Goal: Transaction & Acquisition: Purchase product/service

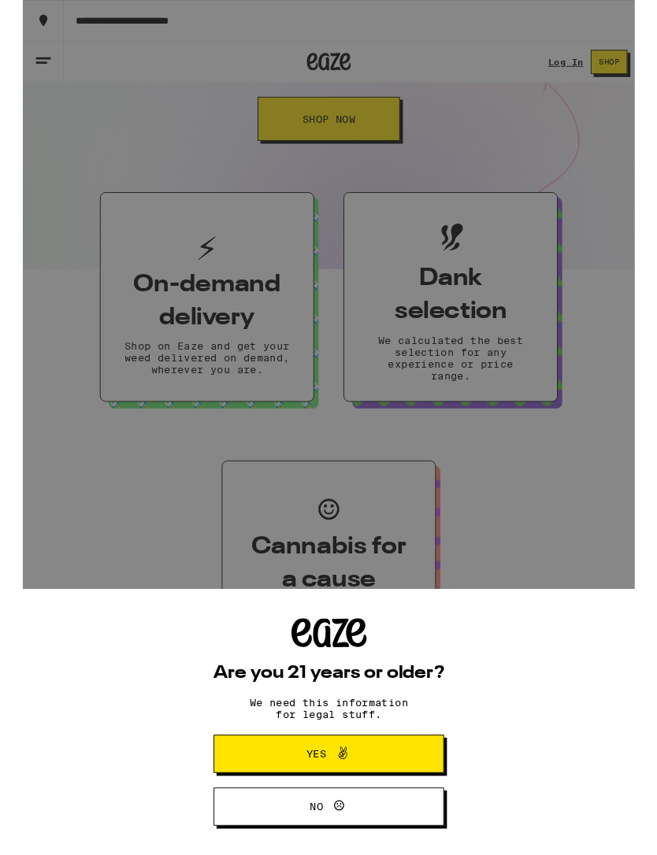
click at [243, 811] on button "Yes" at bounding box center [328, 809] width 247 height 41
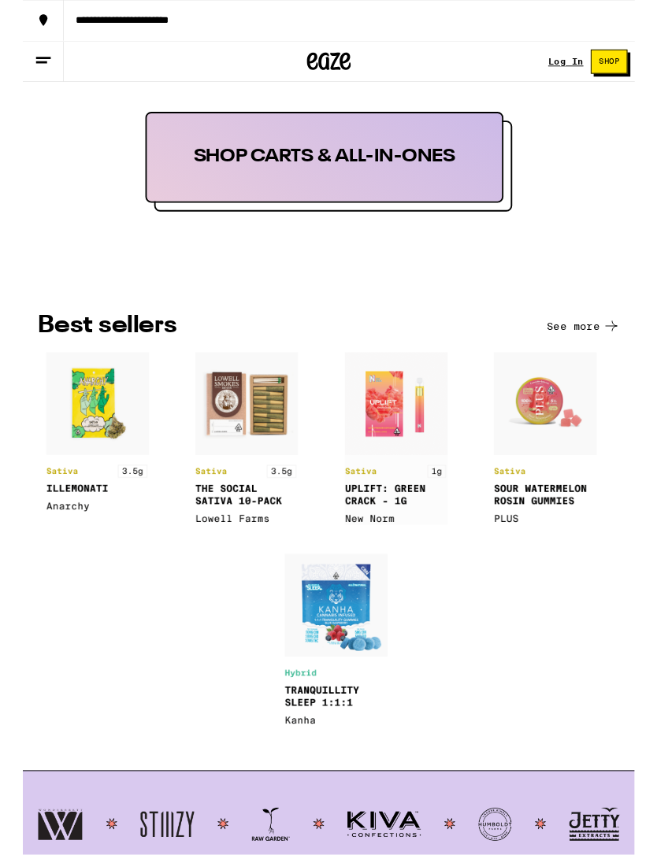
scroll to position [1523, 0]
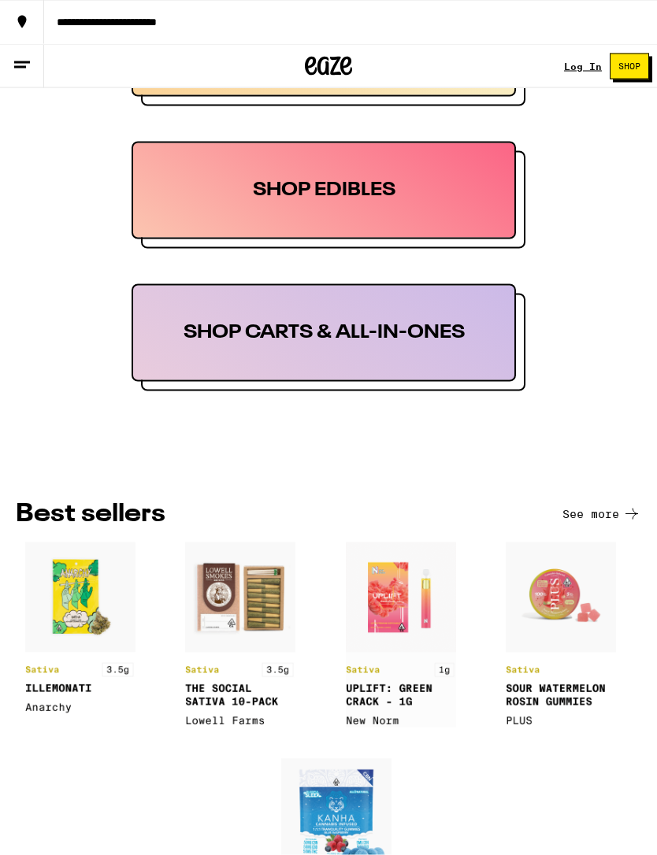
click at [455, 187] on div "SHOP EDIBLES" at bounding box center [324, 191] width 384 height 98
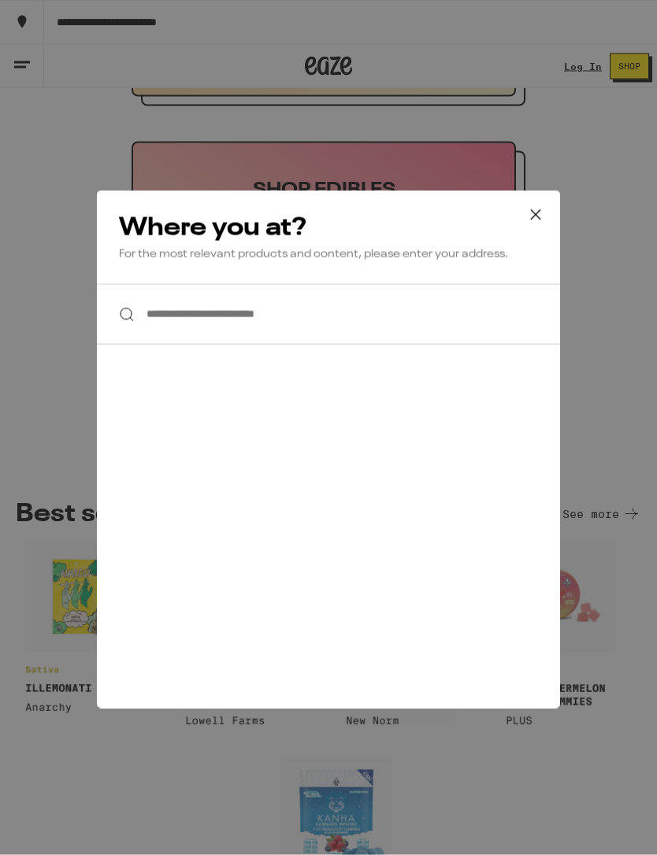
scroll to position [1359, 0]
click at [534, 219] on icon at bounding box center [536, 215] width 24 height 24
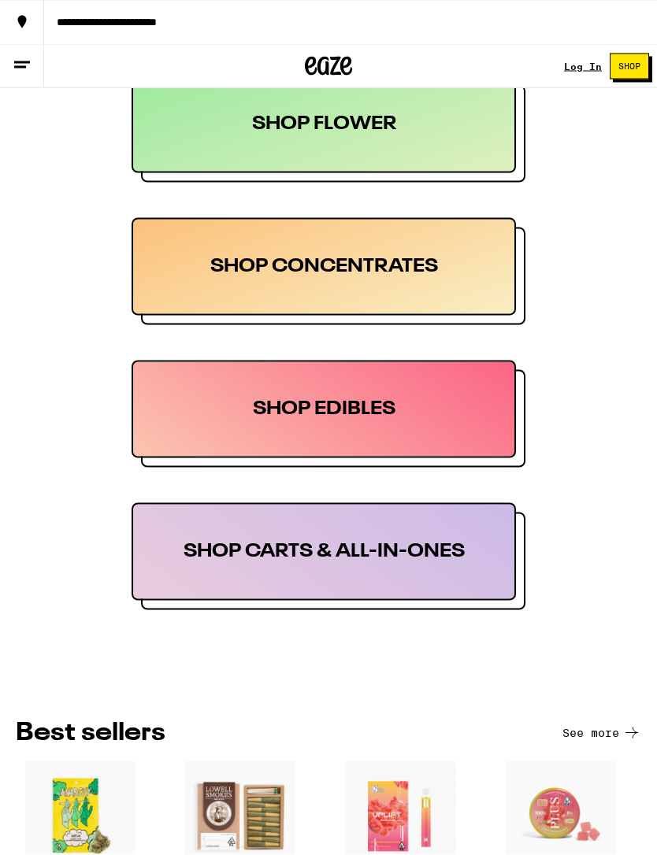
click at [21, 72] on icon at bounding box center [22, 65] width 19 height 19
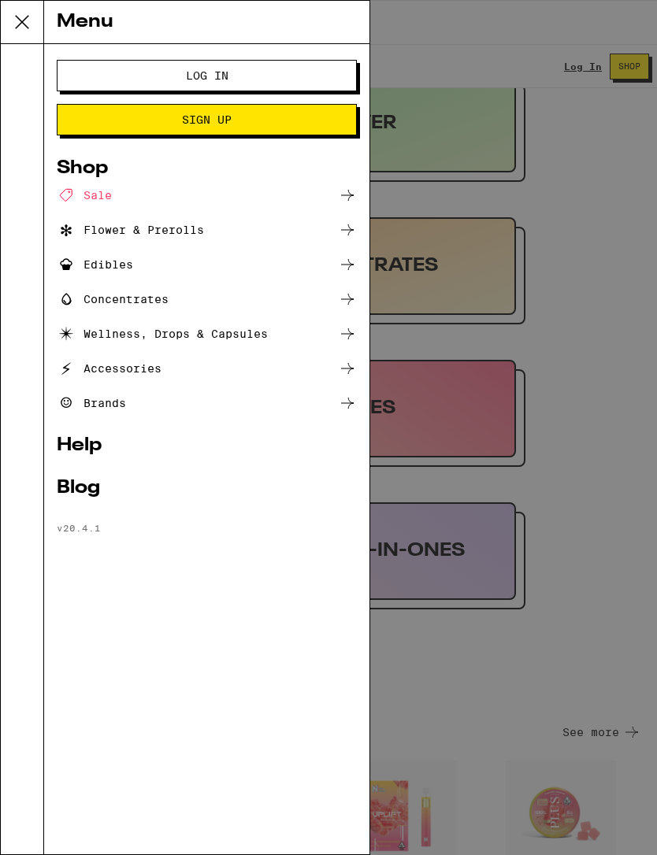
click at [353, 334] on icon at bounding box center [347, 333] width 13 height 11
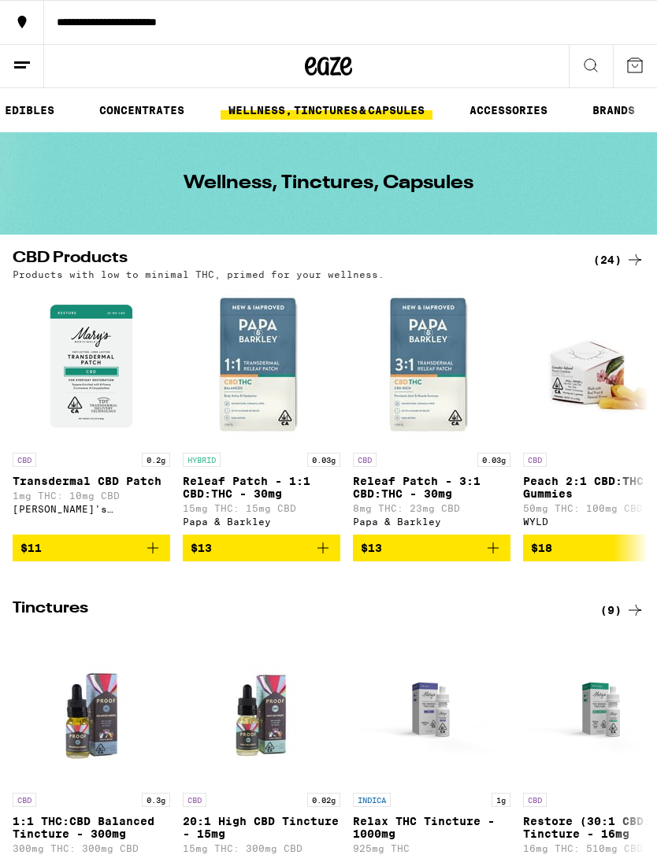
scroll to position [0, 394]
click at [614, 110] on link "BRANDS" at bounding box center [613, 110] width 58 height 19
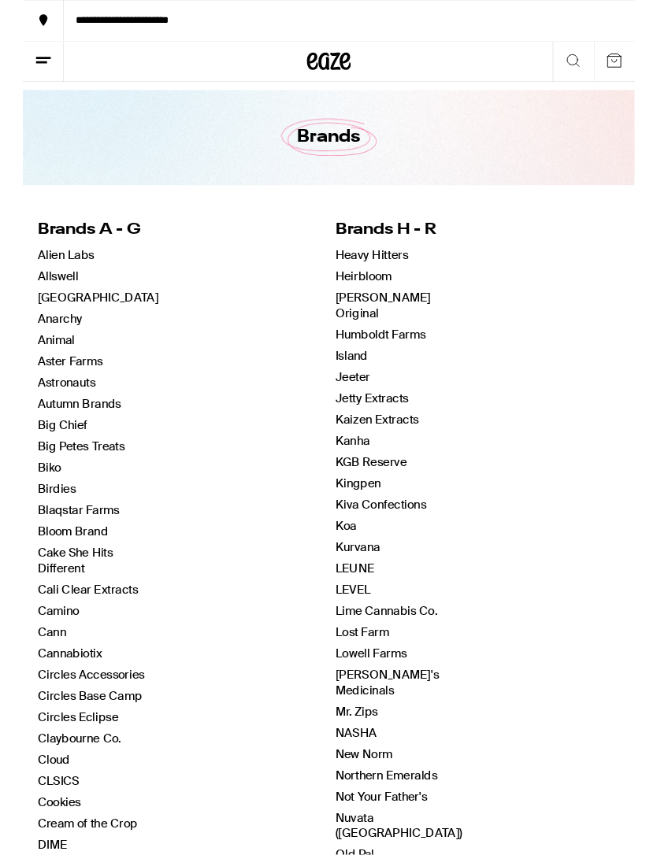
scroll to position [32, 0]
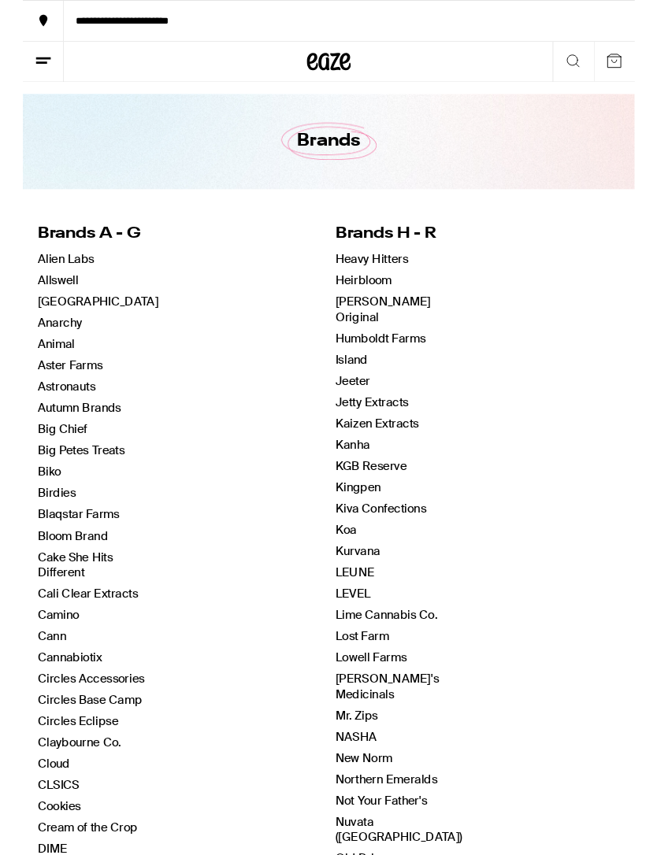
click at [24, 692] on link "Cann" at bounding box center [31, 683] width 31 height 17
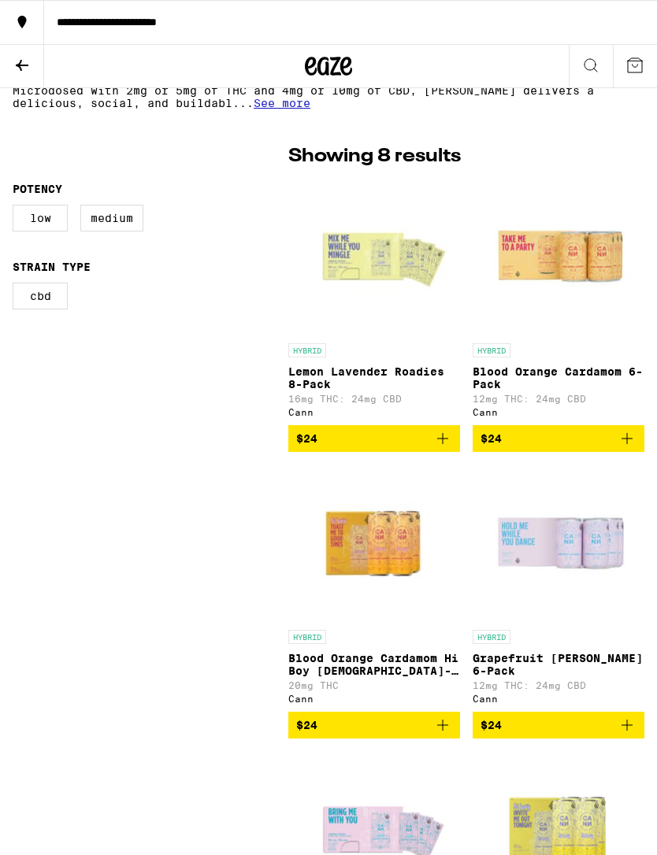
scroll to position [355, 0]
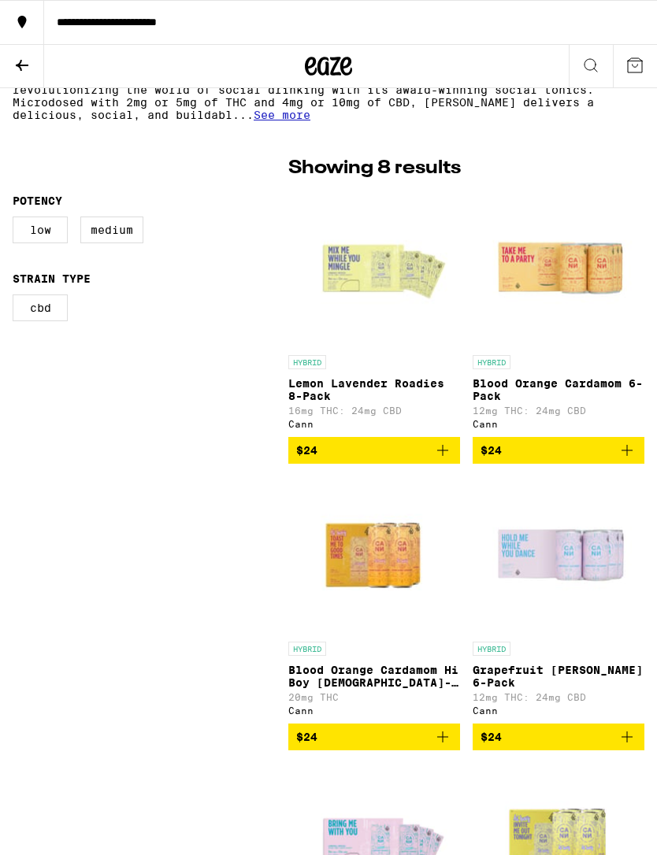
click at [391, 276] on img "Open page for Lemon Lavender Roadies 8-Pack from Cann" at bounding box center [374, 269] width 158 height 158
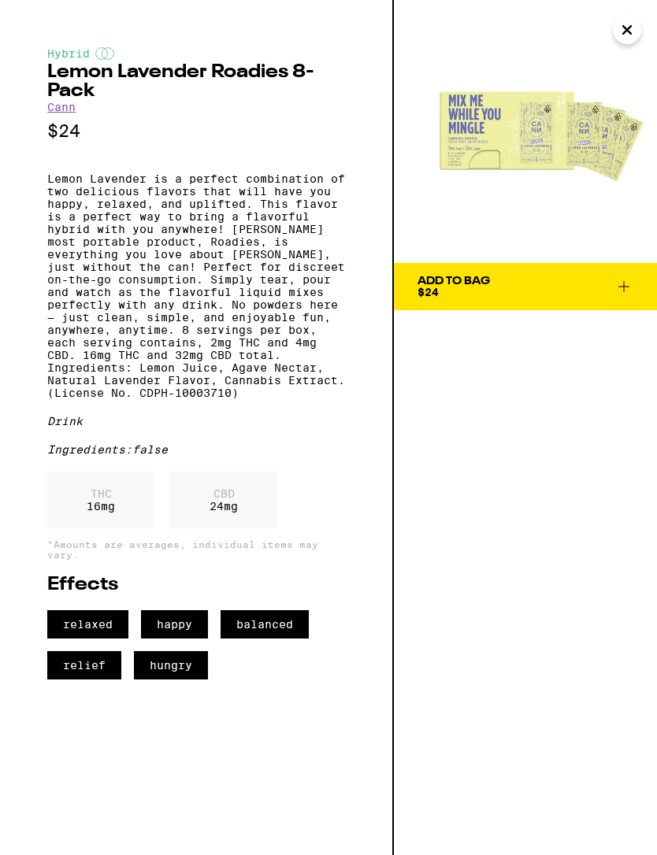
click at [566, 217] on img at bounding box center [525, 131] width 263 height 263
click at [629, 29] on icon "Close" at bounding box center [627, 30] width 8 height 8
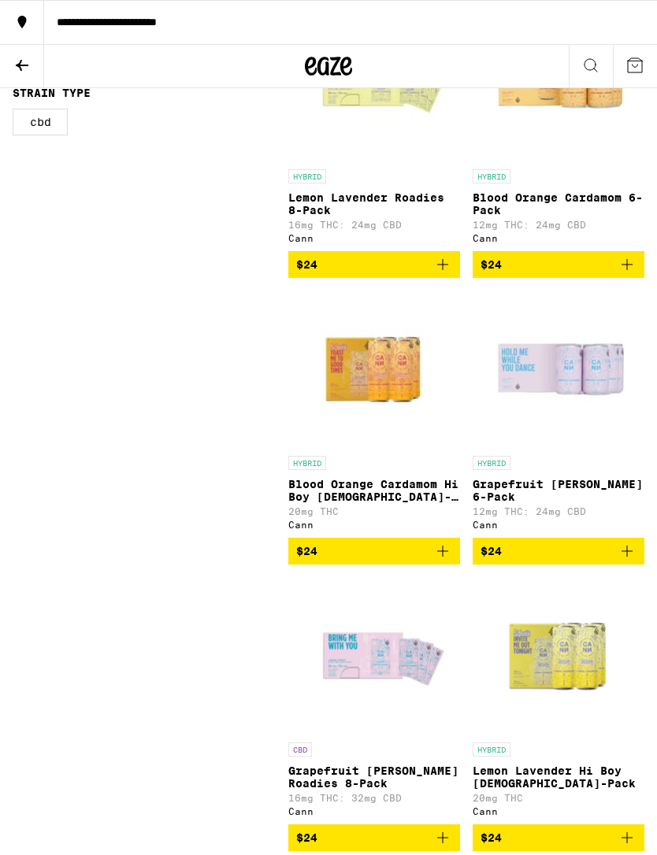
scroll to position [540, 0]
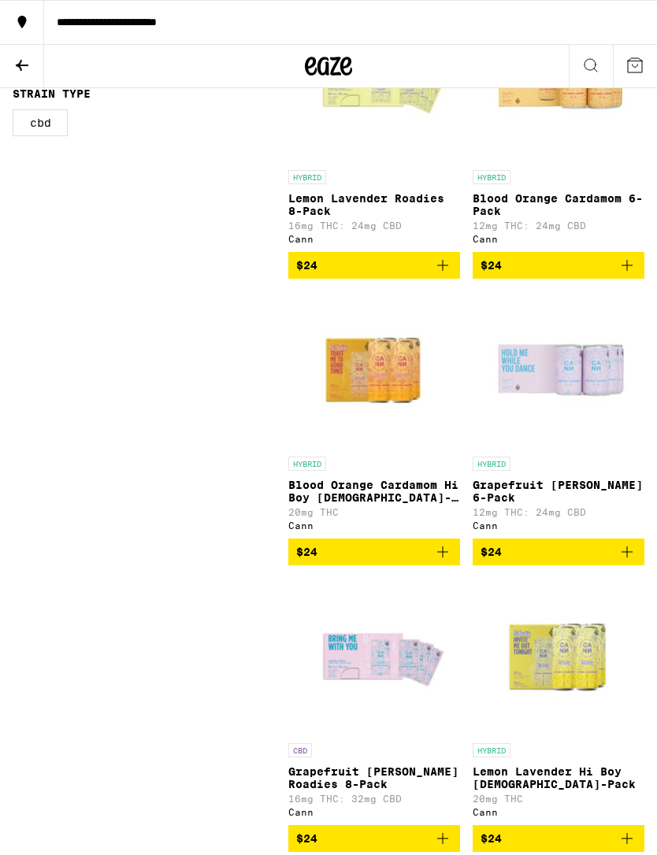
click at [447, 562] on icon "Add to bag" at bounding box center [442, 552] width 19 height 19
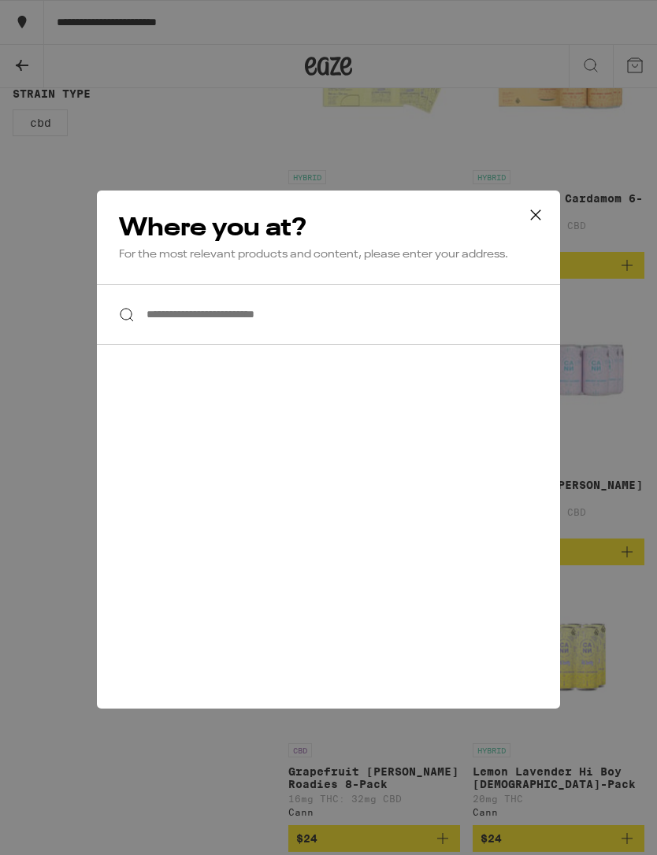
click at [386, 298] on input "**********" at bounding box center [328, 314] width 463 height 61
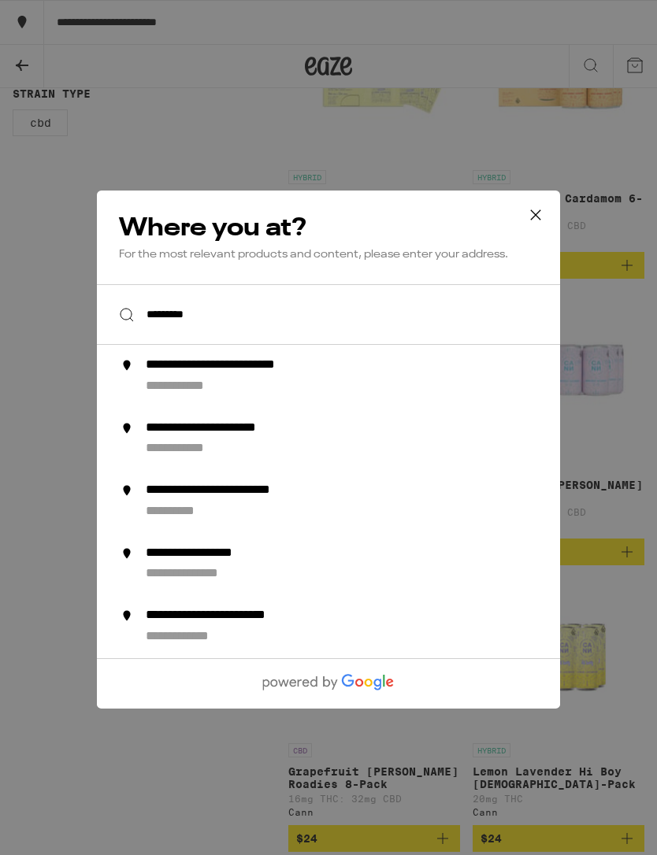
click at [311, 437] on div "**********" at bounding box center [239, 429] width 187 height 17
type input "**********"
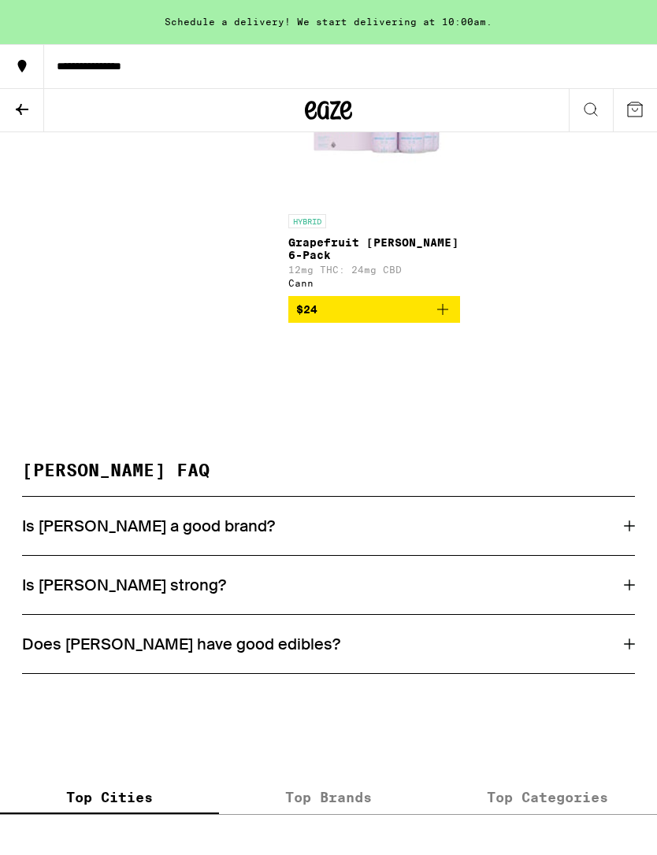
click at [608, 548] on div "Is [PERSON_NAME] a good brand?" at bounding box center [328, 526] width 613 height 58
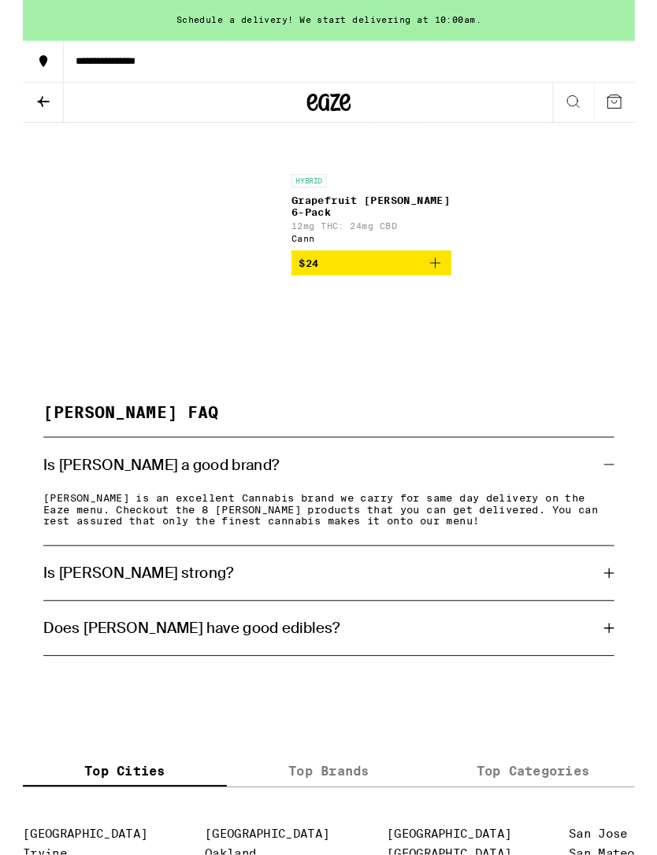
scroll to position [569, 0]
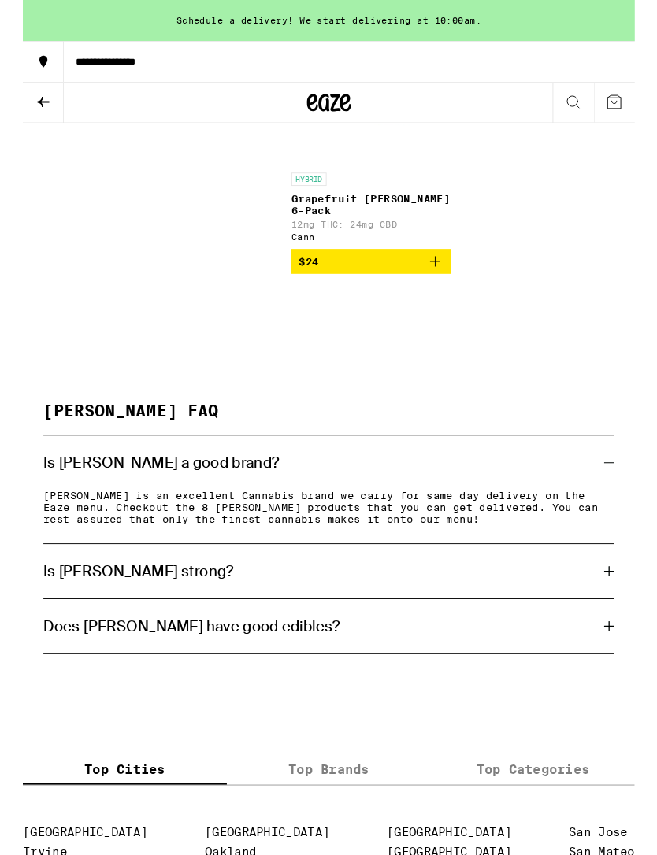
click at [622, 624] on div "Is [PERSON_NAME] strong?" at bounding box center [328, 613] width 613 height 20
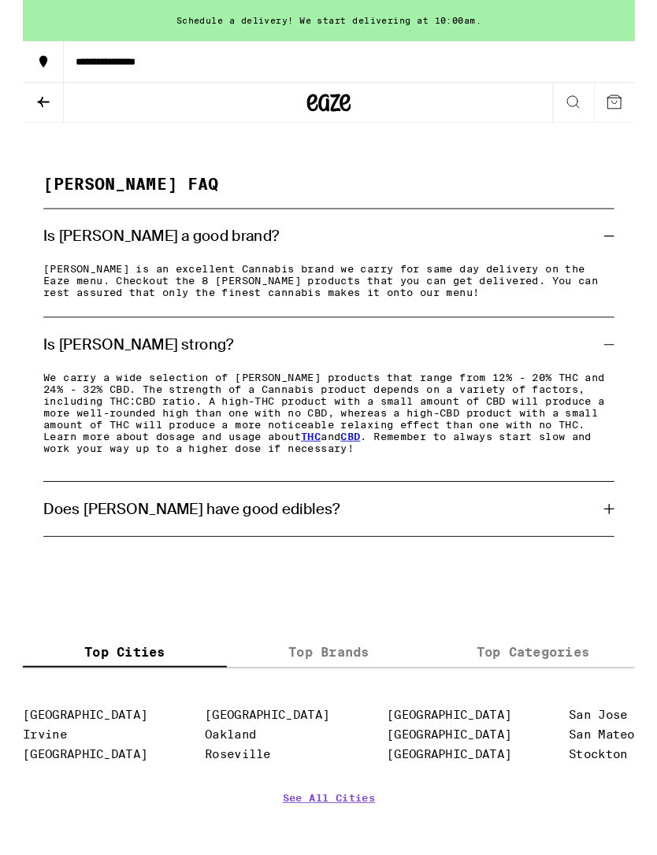
scroll to position [818, 0]
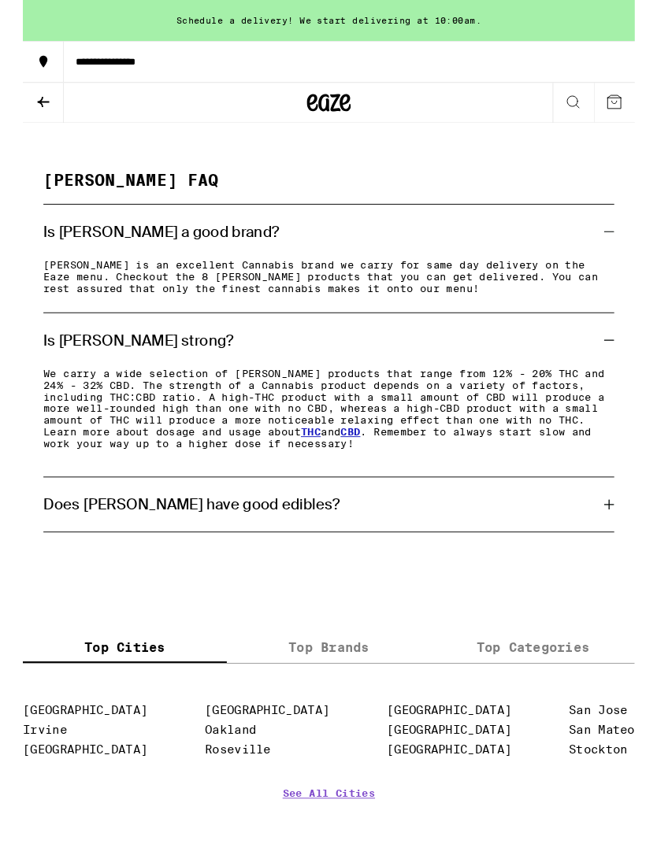
click at [597, 552] on div "Does [PERSON_NAME] have good edibles?" at bounding box center [328, 542] width 613 height 20
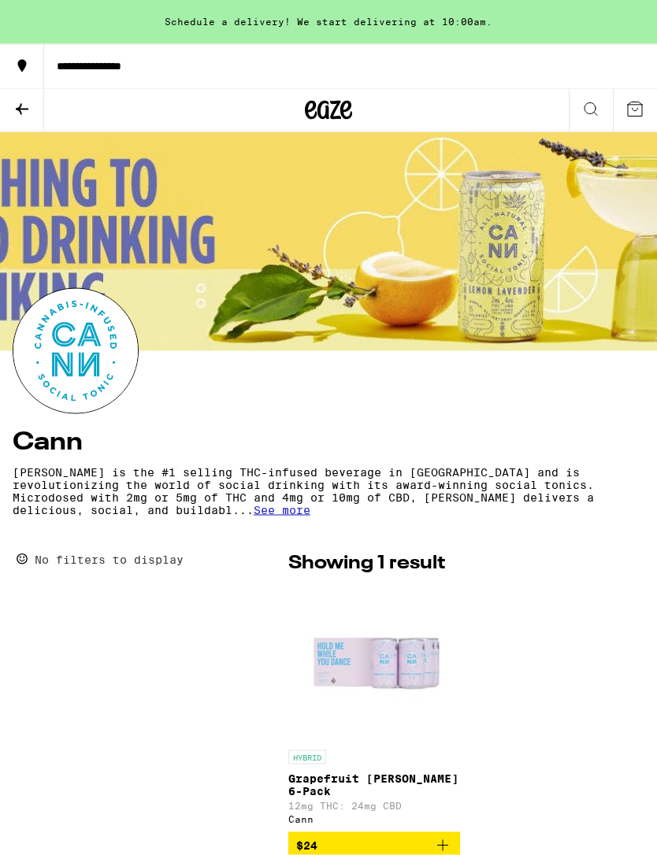
scroll to position [0, 0]
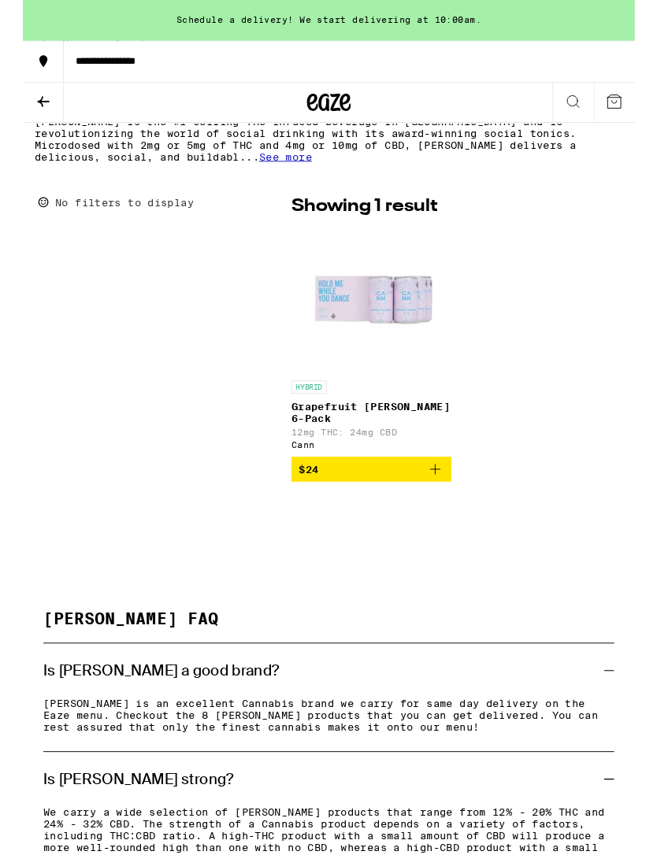
click at [451, 506] on icon "Add to bag" at bounding box center [442, 504] width 19 height 19
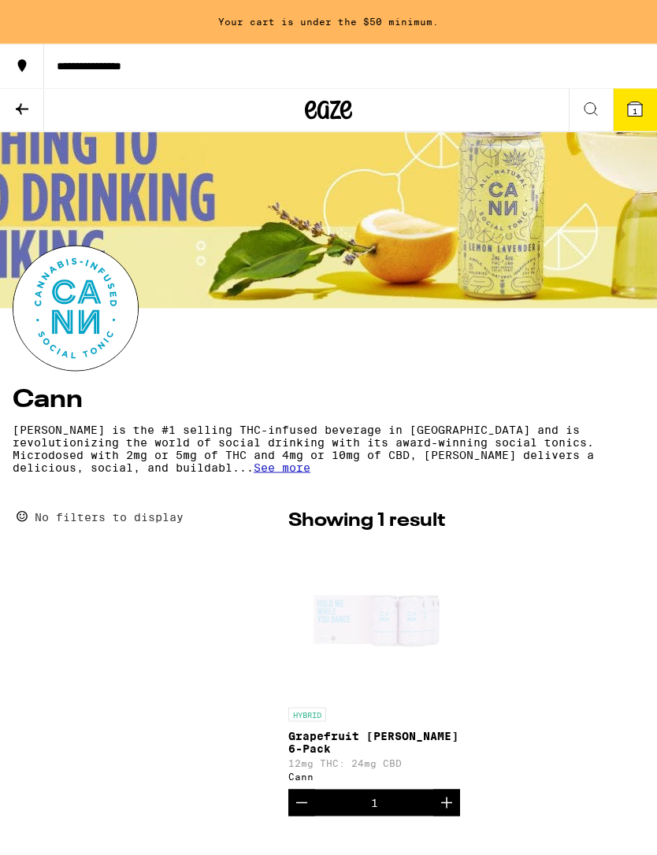
scroll to position [42, 0]
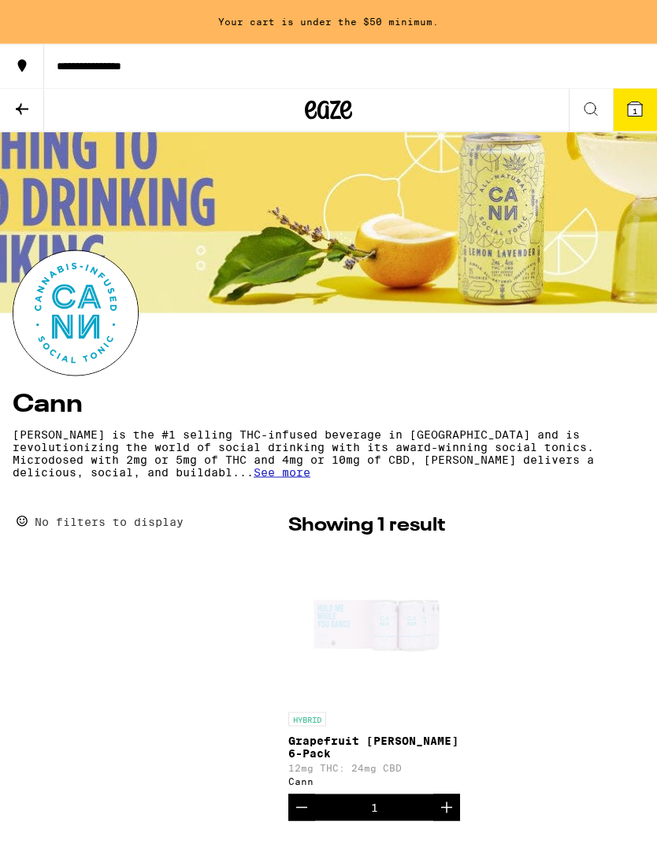
click at [632, 108] on icon at bounding box center [635, 109] width 14 height 14
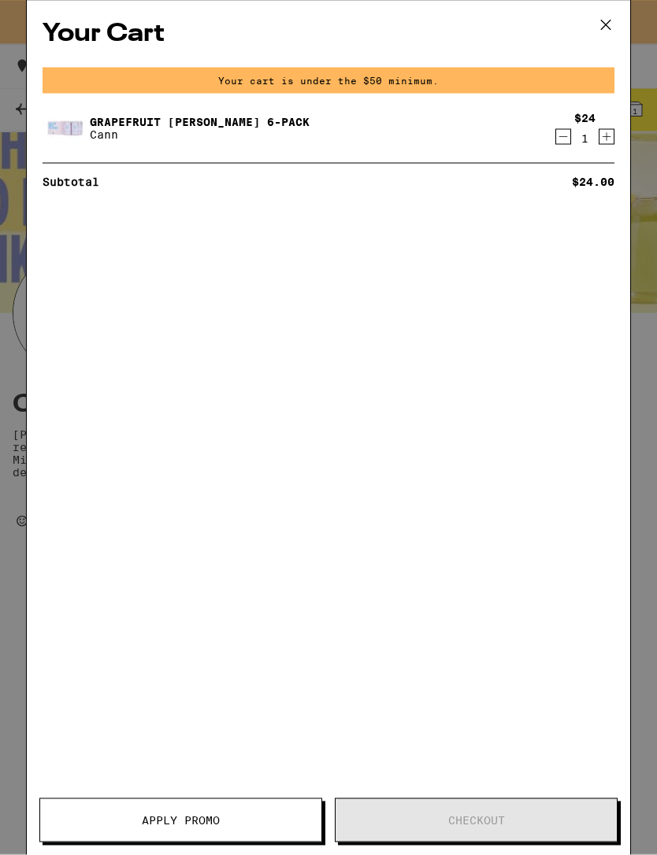
scroll to position [43, 0]
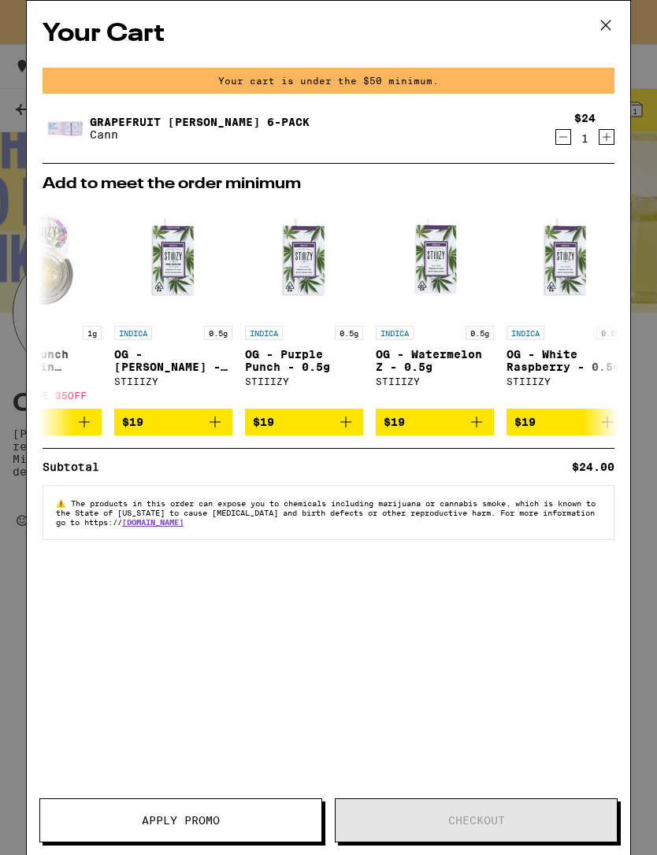
click at [610, 19] on icon at bounding box center [606, 25] width 24 height 24
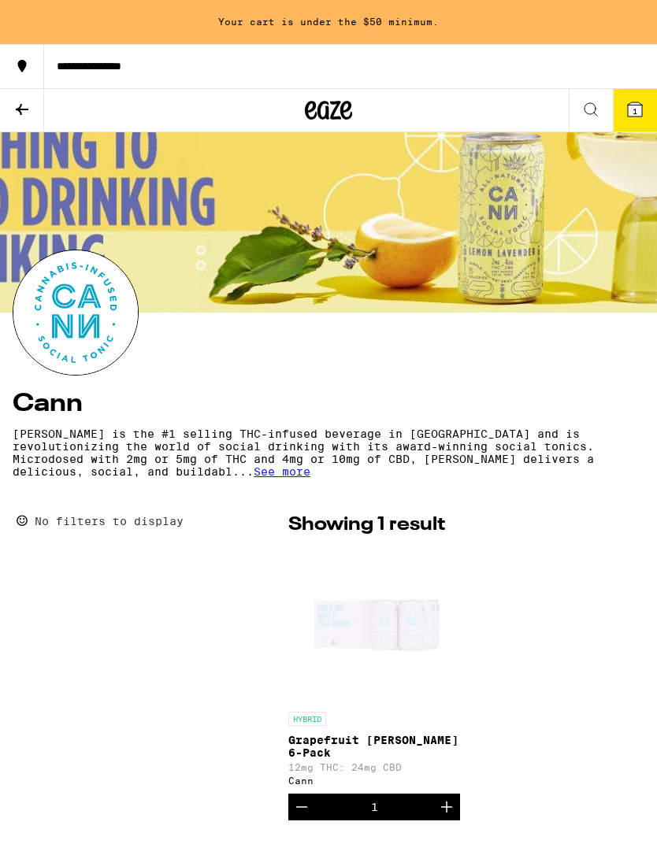
click at [639, 110] on icon at bounding box center [635, 109] width 14 height 14
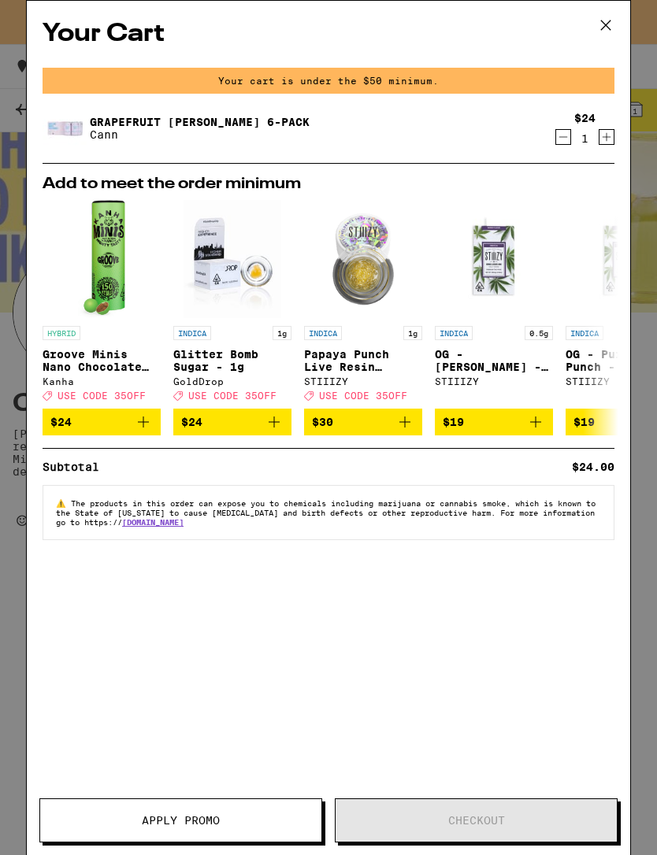
click at [615, 28] on icon at bounding box center [606, 25] width 24 height 24
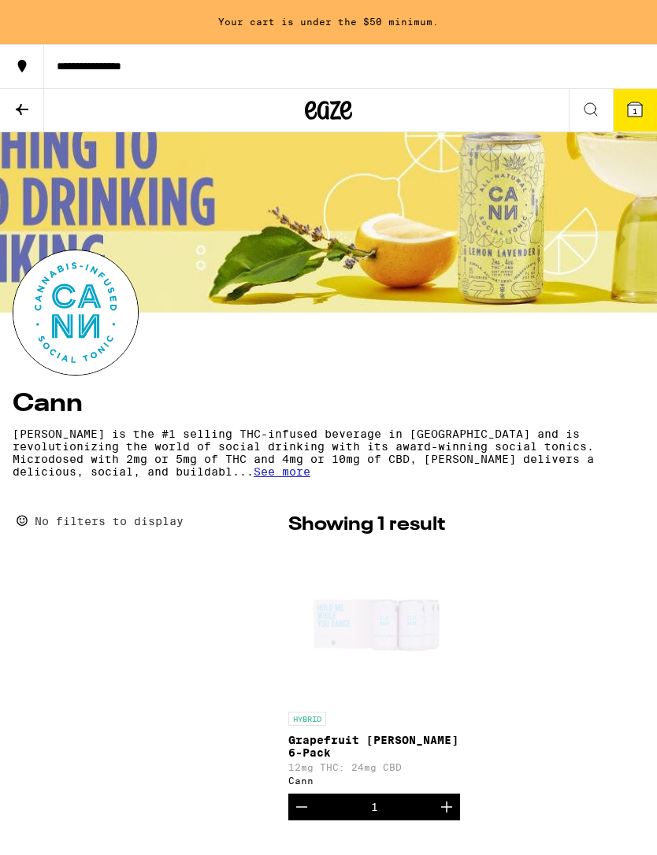
click at [633, 106] on span "1" at bounding box center [634, 110] width 5 height 9
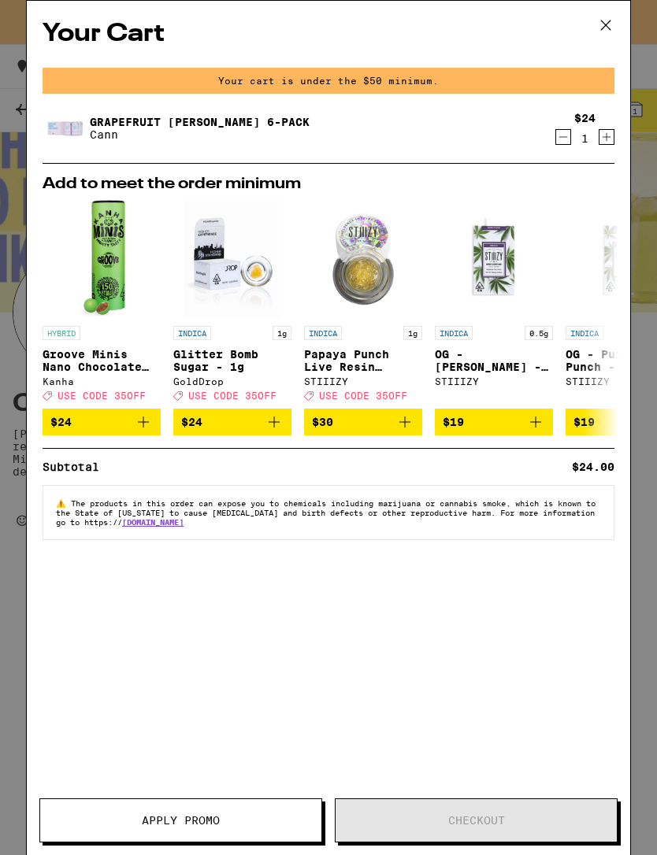
click at [606, 143] on icon "Increment" at bounding box center [606, 137] width 14 height 19
click at [612, 139] on icon "Increment" at bounding box center [606, 137] width 14 height 19
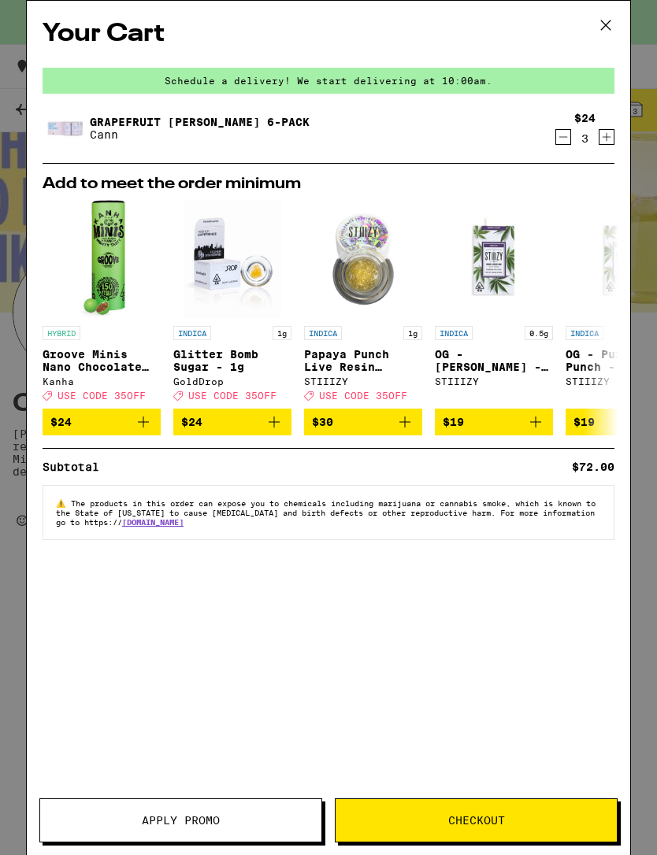
click at [506, 841] on button "Checkout" at bounding box center [476, 821] width 283 height 44
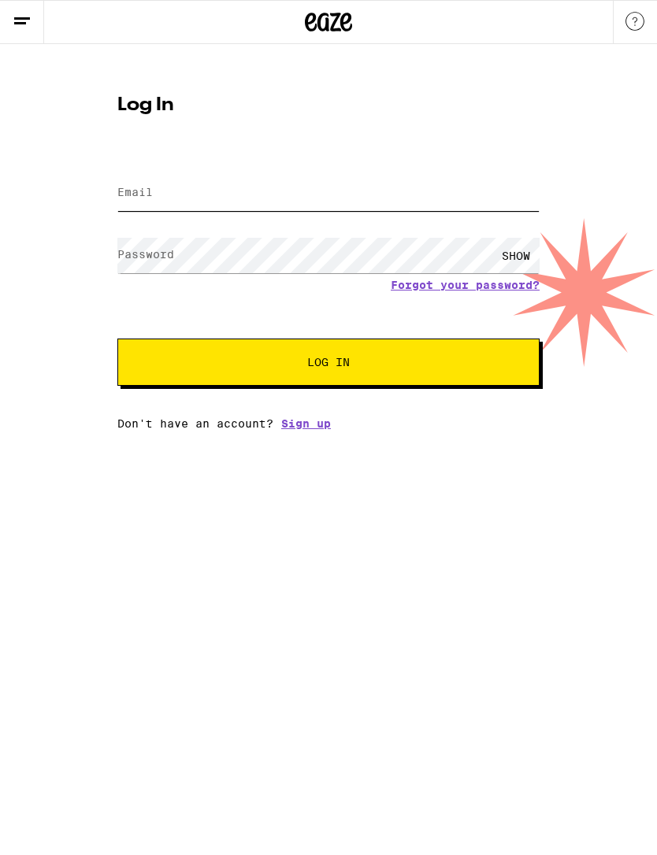
click at [336, 188] on input "Email" at bounding box center [328, 193] width 422 height 35
click at [317, 430] on div "Email Email Password Password SHOW Forgot your password? Log In Don't have an a…" at bounding box center [328, 292] width 422 height 276
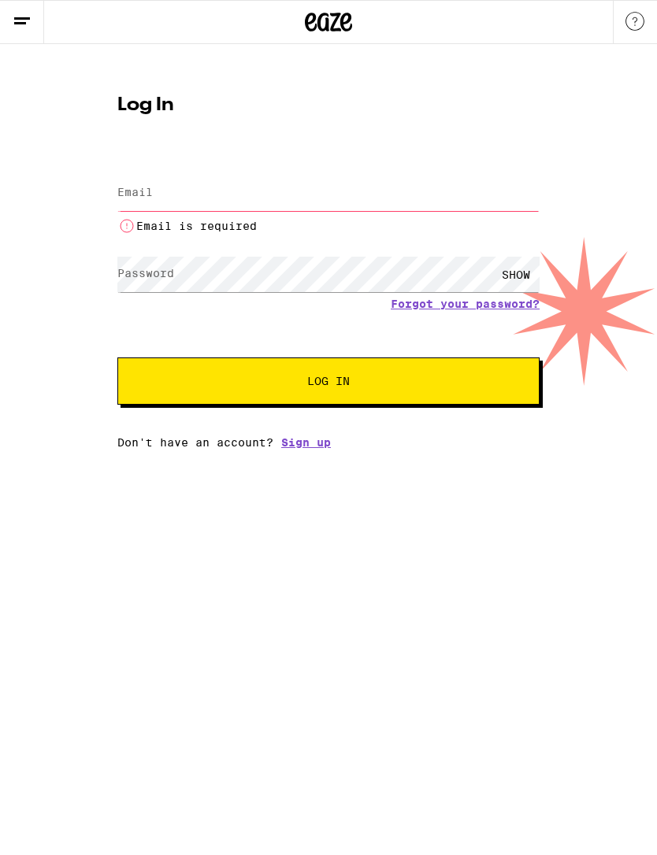
click at [320, 447] on link "Sign up" at bounding box center [306, 442] width 50 height 13
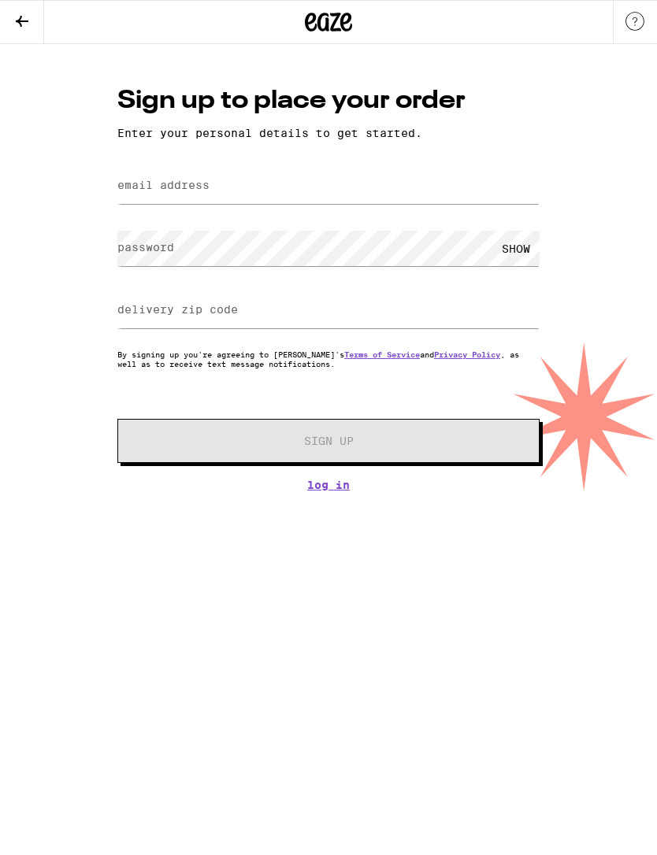
click at [135, 184] on label "email address" at bounding box center [163, 185] width 92 height 13
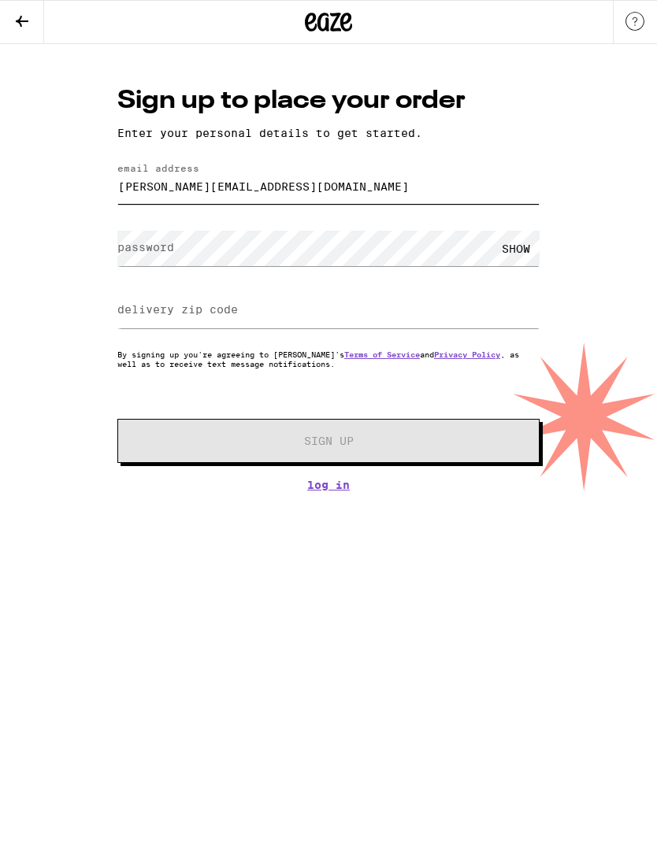
type input "[PERSON_NAME][EMAIL_ADDRESS][DOMAIN_NAME]"
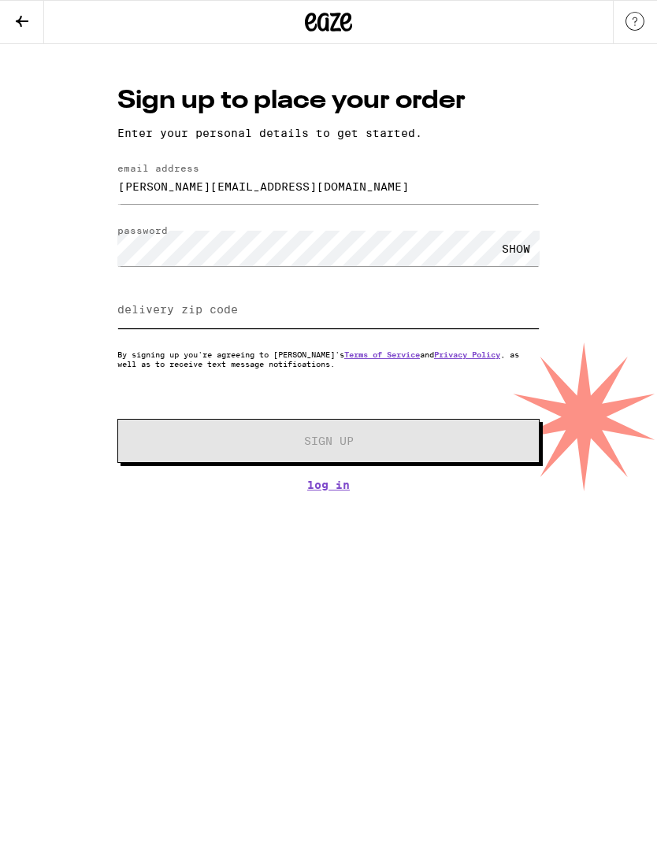
click at [364, 298] on input "delivery zip code" at bounding box center [328, 310] width 422 height 35
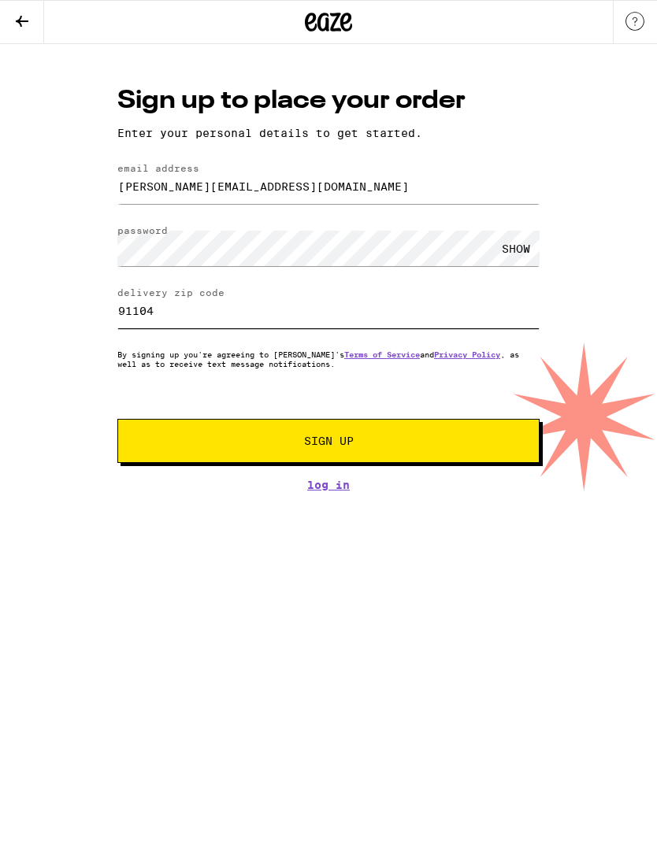
type input "91104"
click at [455, 443] on span "Sign Up" at bounding box center [328, 441] width 313 height 11
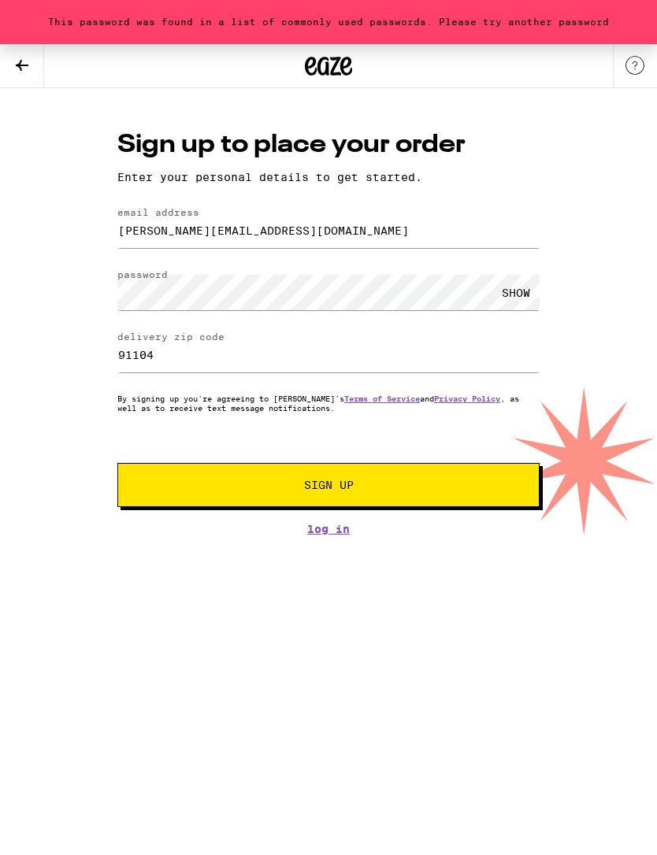
click at [518, 293] on div "SHOW" at bounding box center [515, 292] width 47 height 35
click at [313, 490] on span "Sign Up" at bounding box center [329, 485] width 50 height 11
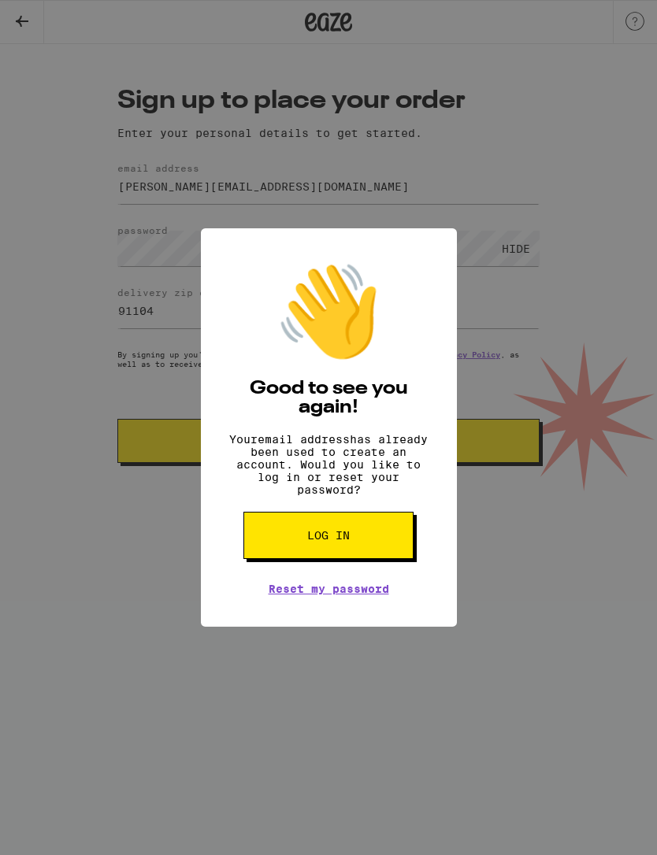
click at [369, 543] on button "Log in" at bounding box center [328, 535] width 170 height 47
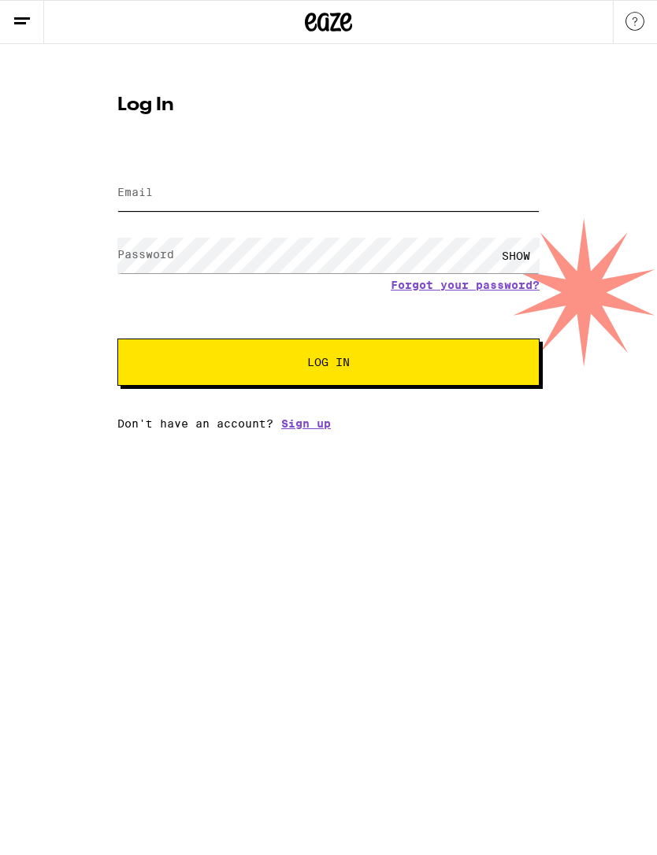
click at [371, 199] on input "Email" at bounding box center [328, 193] width 422 height 35
type input "[PERSON_NAME][EMAIL_ADDRESS][DOMAIN_NAME]"
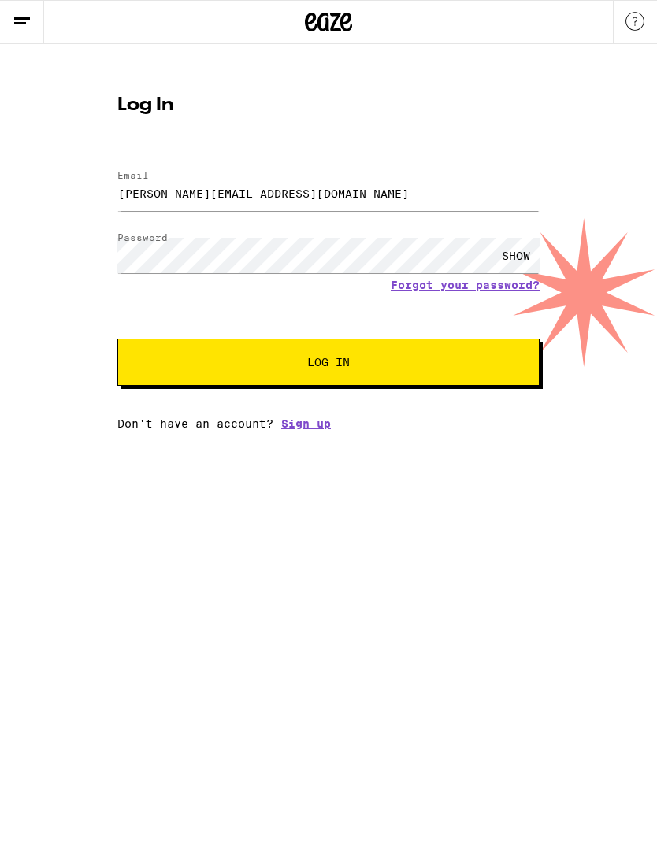
click at [421, 375] on button "Log In" at bounding box center [328, 362] width 422 height 47
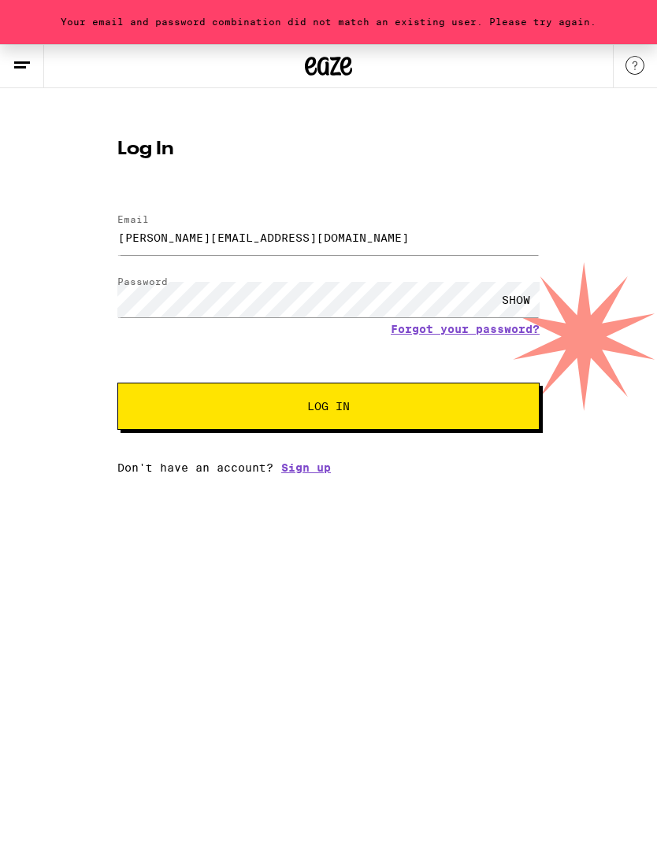
click at [517, 333] on link "Forgot your password?" at bounding box center [465, 329] width 149 height 13
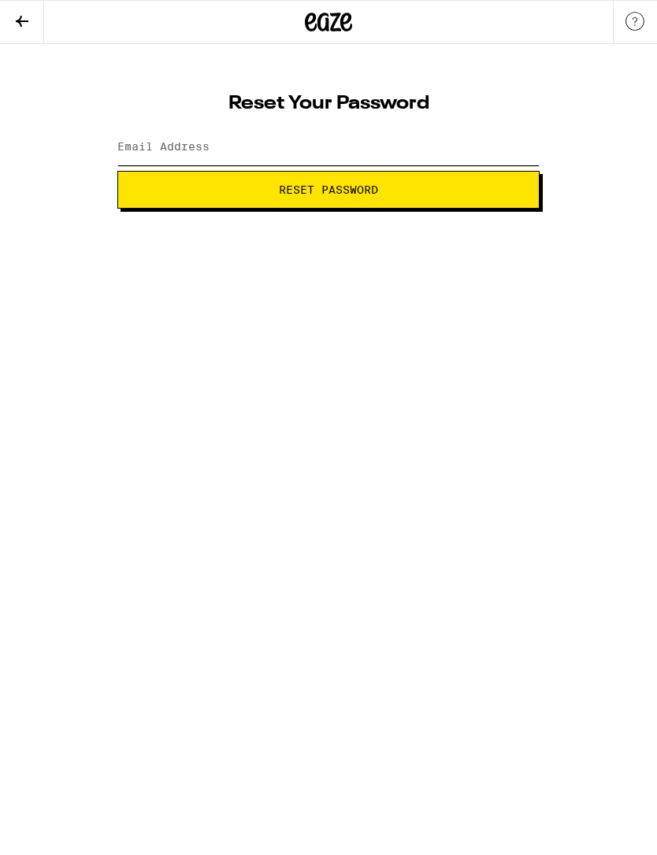
click at [444, 151] on input "Email Address" at bounding box center [328, 147] width 422 height 35
type input "[PERSON_NAME][EMAIL_ADDRESS][DOMAIN_NAME]"
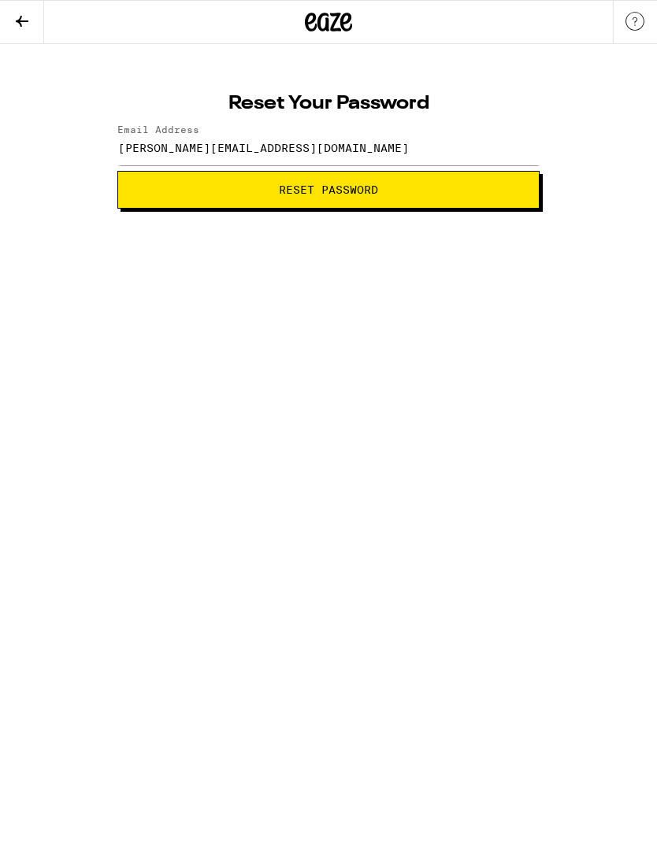
click at [443, 195] on button "Reset Password" at bounding box center [328, 190] width 422 height 38
